Goal: Transaction & Acquisition: Purchase product/service

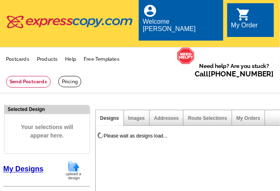
select select "785"
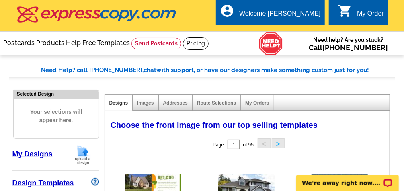
click at [81, 155] on img at bounding box center [82, 155] width 21 height 20
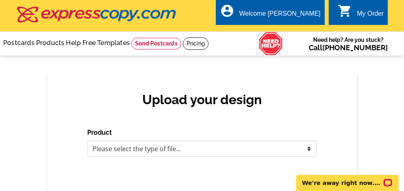
click at [186, 150] on select "Please select the type of file... Postcards Business Cards Letters and flyers G…" at bounding box center [202, 149] width 229 height 16
select select "1"
click at [88, 141] on select "Please select the type of file... Postcards Business Cards Letters and flyers G…" at bounding box center [202, 149] width 229 height 16
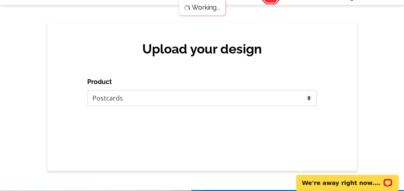
scroll to position [96, 0]
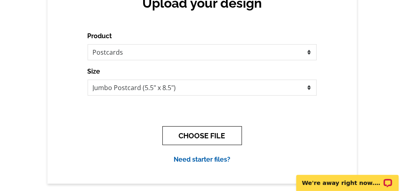
click at [208, 130] on button "CHOOSE FILE" at bounding box center [202, 135] width 80 height 19
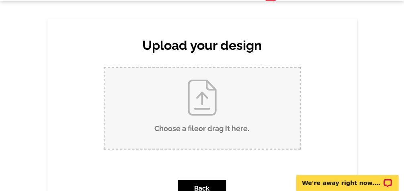
scroll to position [64, 0]
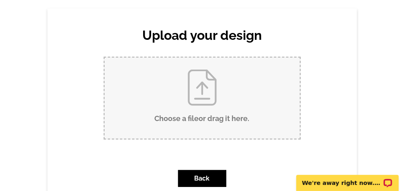
click at [189, 96] on input "Choose a file or drag it here ." at bounding box center [201, 97] width 195 height 81
type input "C:\fakepath\Just Listed 8691 County Road U front.tif"
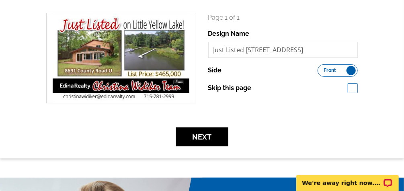
scroll to position [129, 0]
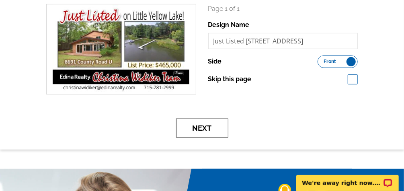
click at [213, 126] on button "Next" at bounding box center [202, 127] width 52 height 19
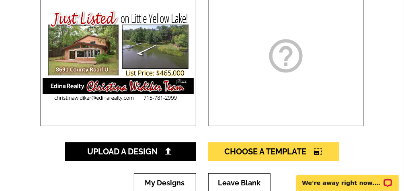
scroll to position [161, 0]
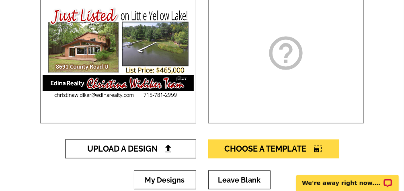
click at [134, 141] on link "Upload A Design" at bounding box center [130, 148] width 131 height 19
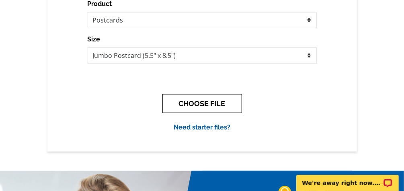
click at [210, 105] on button "CHOOSE FILE" at bounding box center [202, 103] width 80 height 19
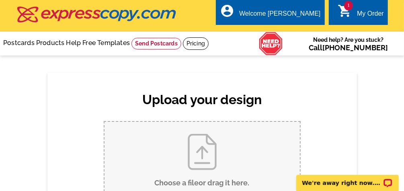
click at [202, 142] on input "Choose a file or drag it here ." at bounding box center [201, 162] width 195 height 81
type input "C:\fakepath\Just Listed BACK 8691 County U.tif"
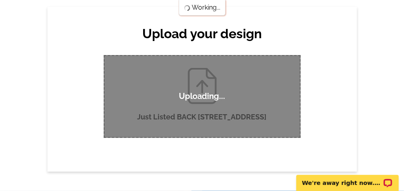
scroll to position [64, 0]
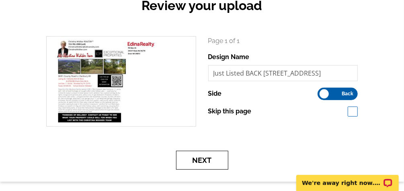
click at [208, 161] on button "Next" at bounding box center [202, 160] width 52 height 19
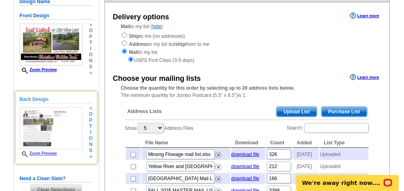
scroll to position [96, 0]
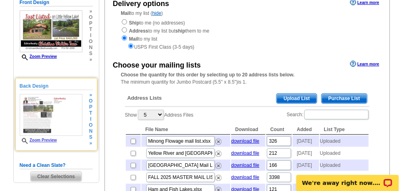
click at [51, 139] on link "Zoom Preview" at bounding box center [38, 140] width 37 height 4
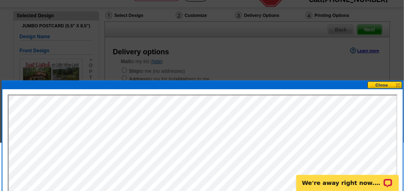
scroll to position [0, 0]
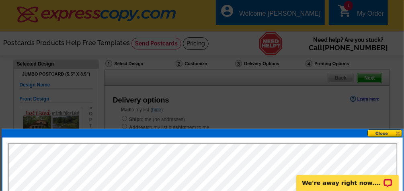
click at [383, 135] on button at bounding box center [384, 133] width 35 height 8
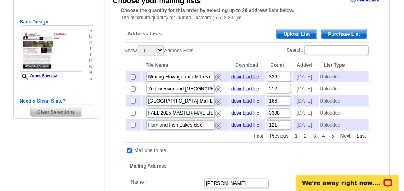
scroll to position [129, 0]
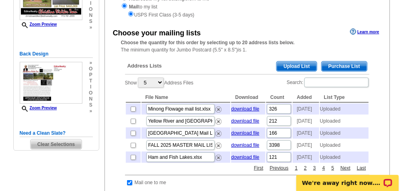
click at [292, 66] on span "Upload List" at bounding box center [296, 66] width 40 height 10
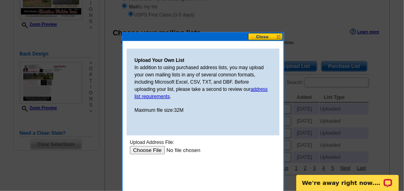
scroll to position [0, 0]
click at [150, 151] on input "file" at bounding box center [180, 149] width 102 height 8
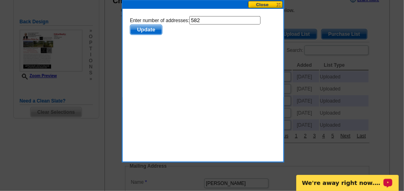
click at [147, 27] on span "Update" at bounding box center [146, 30] width 32 height 10
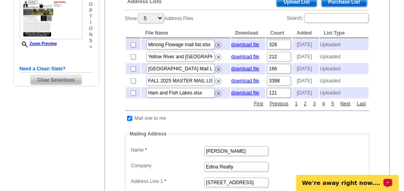
scroll to position [211, 0]
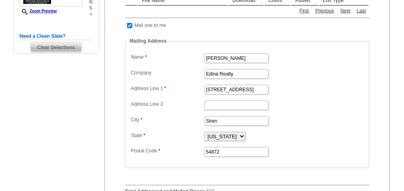
scroll to position [225, 0]
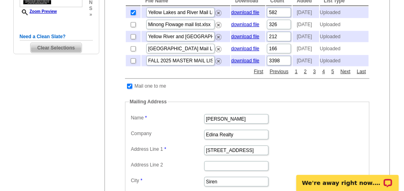
click at [129, 89] on input "checkbox" at bounding box center [129, 86] width 5 height 5
checkbox input "false"
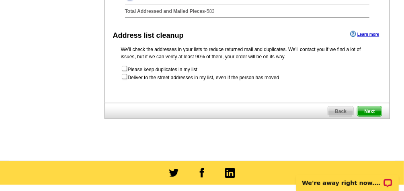
scroll to position [353, 0]
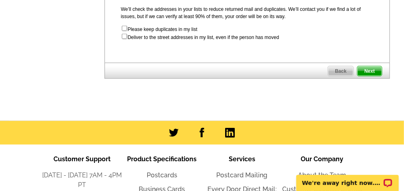
click at [373, 76] on span "Next" at bounding box center [369, 71] width 24 height 10
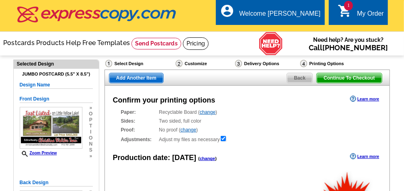
radio input "false"
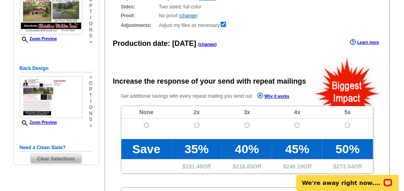
scroll to position [129, 0]
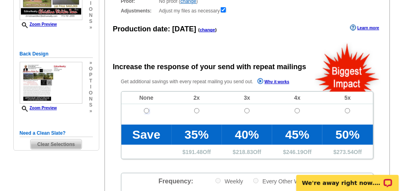
click at [145, 111] on input "radio" at bounding box center [146, 110] width 5 height 5
radio input "true"
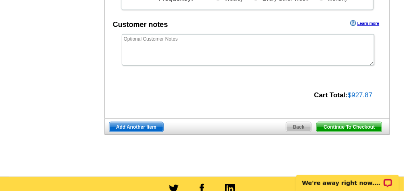
scroll to position [321, 0]
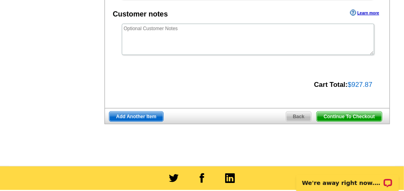
click at [344, 114] on span "Continue To Checkout" at bounding box center [349, 117] width 65 height 10
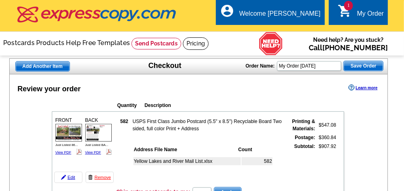
scroll to position [64, 0]
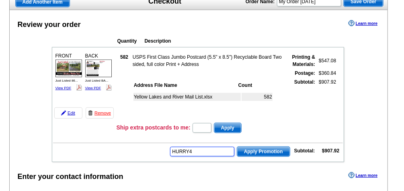
type input "HURRY40"
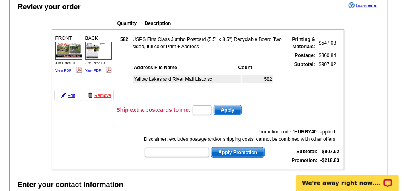
scroll to position [96, 0]
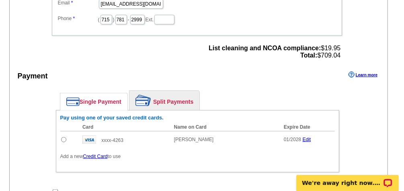
scroll to position [386, 0]
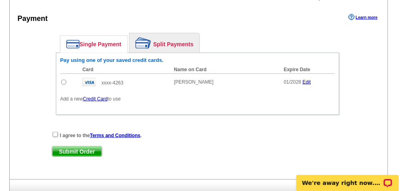
click at [61, 80] on input "radio" at bounding box center [63, 82] width 5 height 5
radio input "true"
click at [54, 132] on input "checkbox" at bounding box center [55, 134] width 5 height 5
checkbox input "true"
click at [86, 147] on span "Submit Order" at bounding box center [76, 152] width 49 height 10
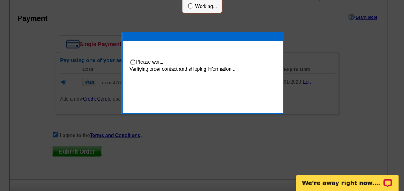
scroll to position [426, 0]
